Goal: Navigation & Orientation: Find specific page/section

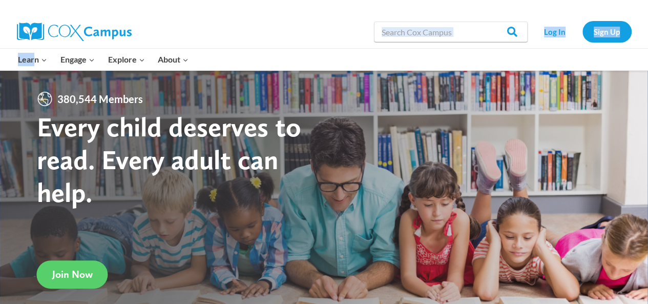
drag, startPoint x: 33, startPoint y: 67, endPoint x: 294, endPoint y: 47, distance: 262.5
click at [294, 47] on div "Search in [URL][DOMAIN_NAME] Search Search Log In Sign Up Learn Expand PK-5 Str…" at bounding box center [324, 35] width 648 height 71
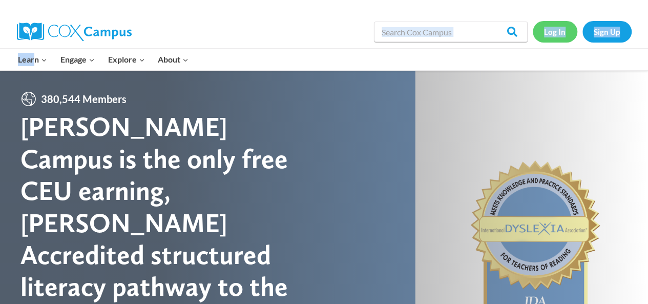
click at [555, 31] on link "Log In" at bounding box center [555, 31] width 45 height 21
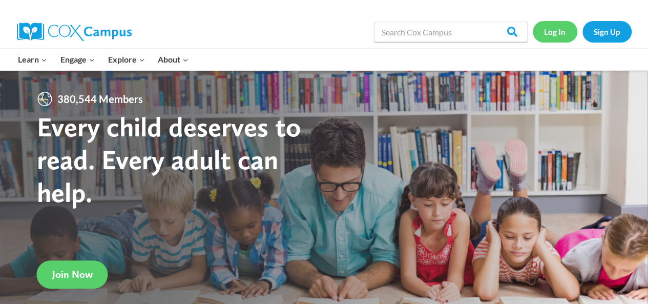
click at [555, 26] on link "Log In" at bounding box center [555, 31] width 45 height 21
click at [561, 28] on link "Log In" at bounding box center [555, 31] width 45 height 21
click at [556, 33] on link "Log In" at bounding box center [555, 31] width 45 height 21
click at [405, 150] on div at bounding box center [324, 210] width 648 height 280
click at [549, 33] on link "Log In" at bounding box center [555, 31] width 45 height 21
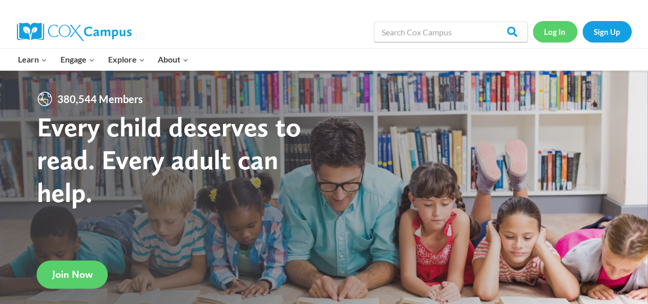
click at [559, 33] on link "Log In" at bounding box center [555, 31] width 45 height 21
